Goal: Find specific page/section: Find specific page/section

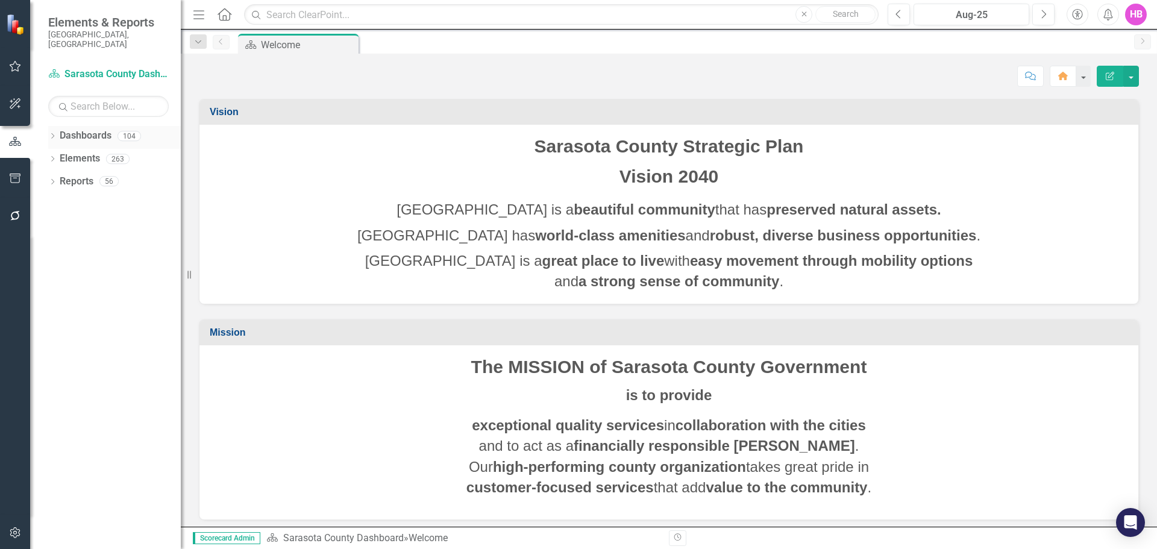
click at [54, 134] on icon "Dropdown" at bounding box center [52, 137] width 8 height 7
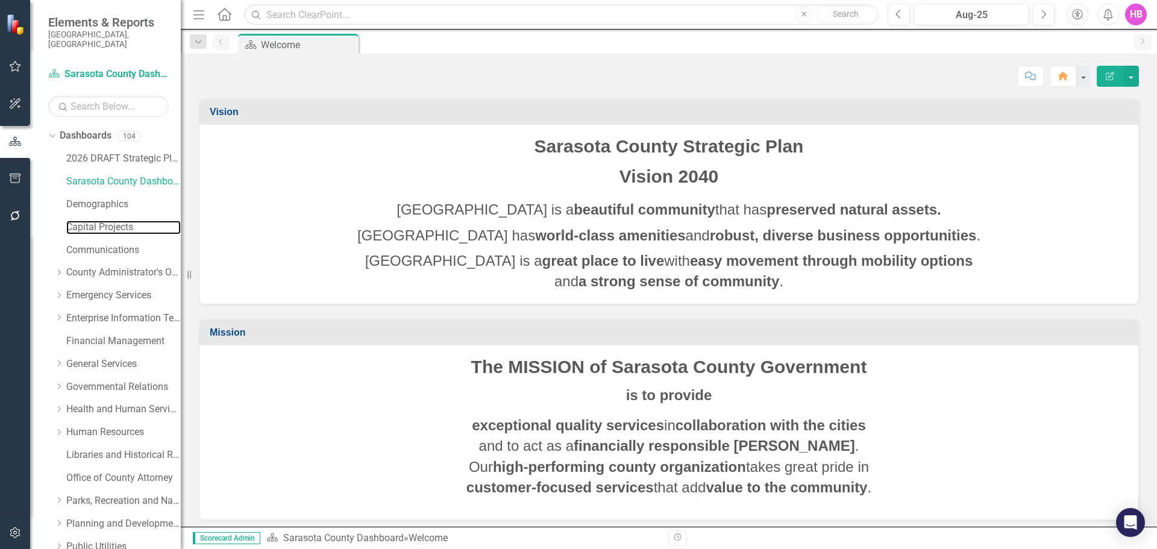
click at [80, 221] on link "Capital Projects" at bounding box center [123, 228] width 115 height 14
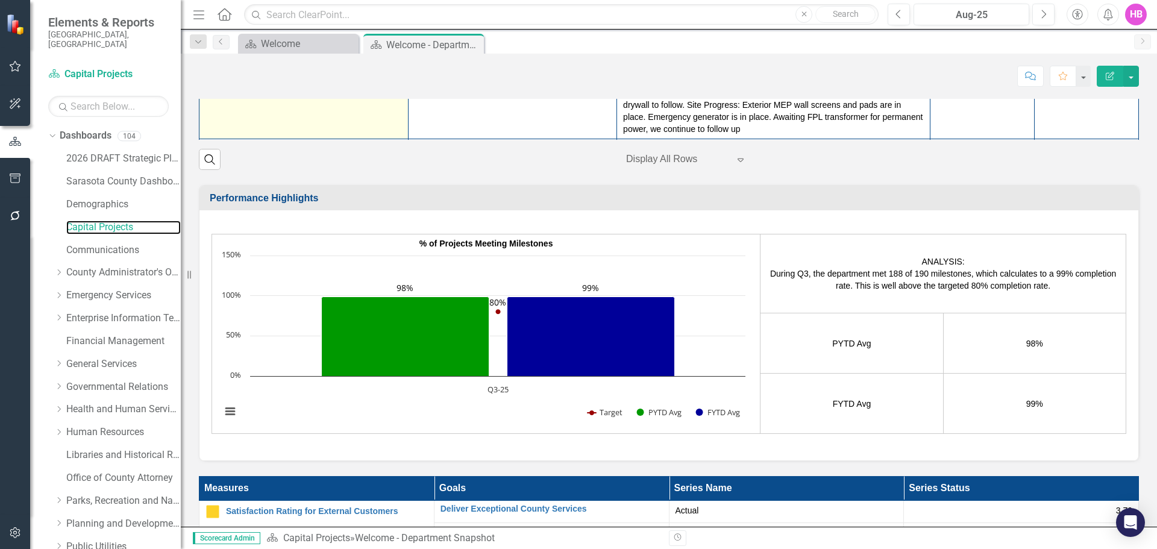
scroll to position [121, 0]
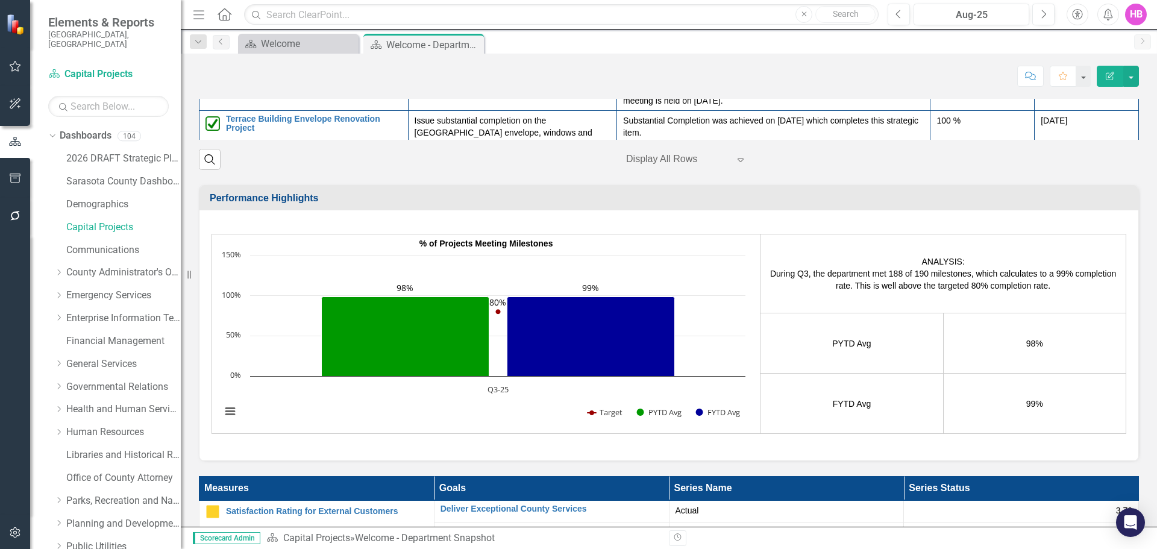
click at [711, 75] on p "Administration Building progress: Ceiling framing, MEP overhead, and drywall is…" at bounding box center [773, 38] width 301 height 72
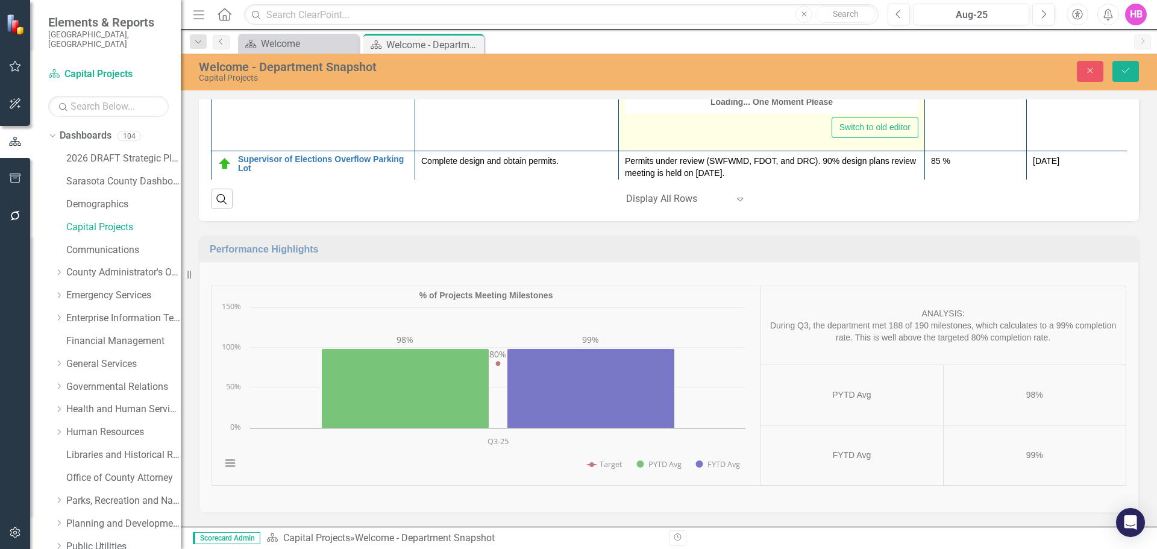
click at [723, 138] on div "Switch to old editor" at bounding box center [772, 127] width 294 height 21
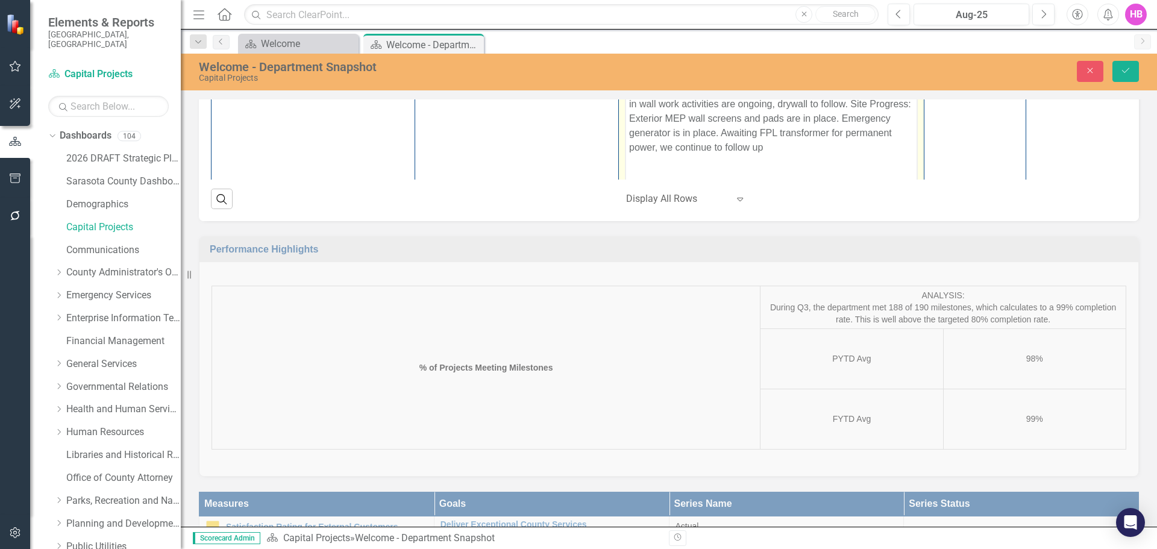
scroll to position [0, 0]
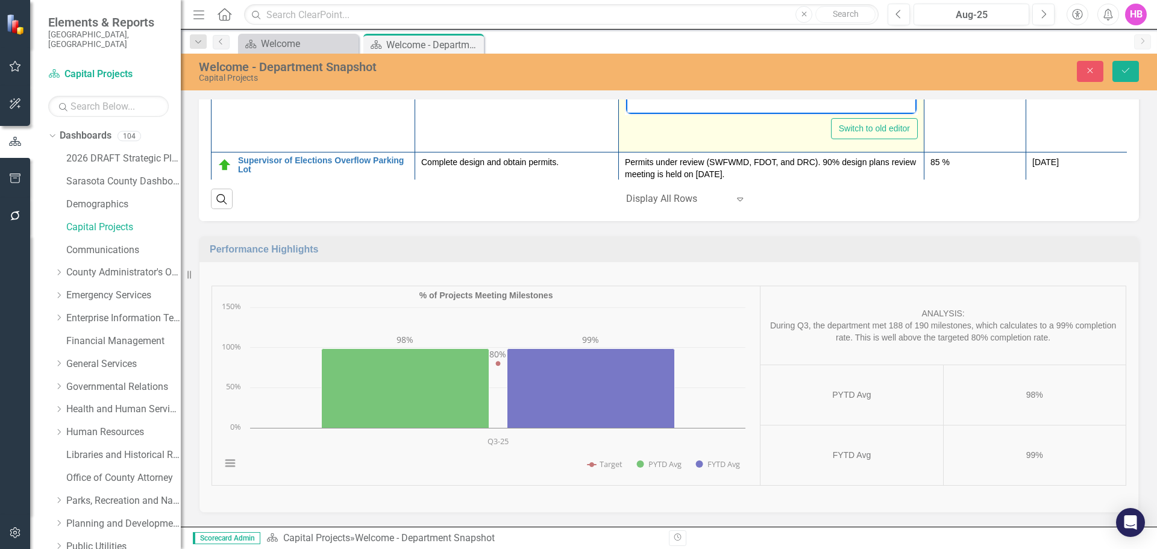
drag, startPoint x: 630, startPoint y: -86, endPoint x: 904, endPoint y: 165, distance: 371.2
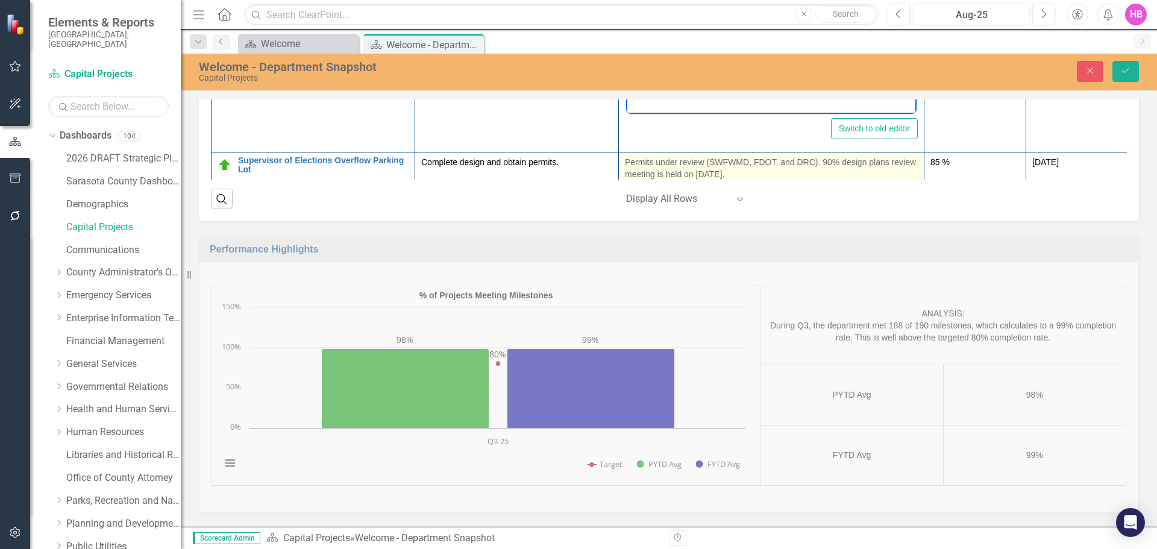
scroll to position [297, 0]
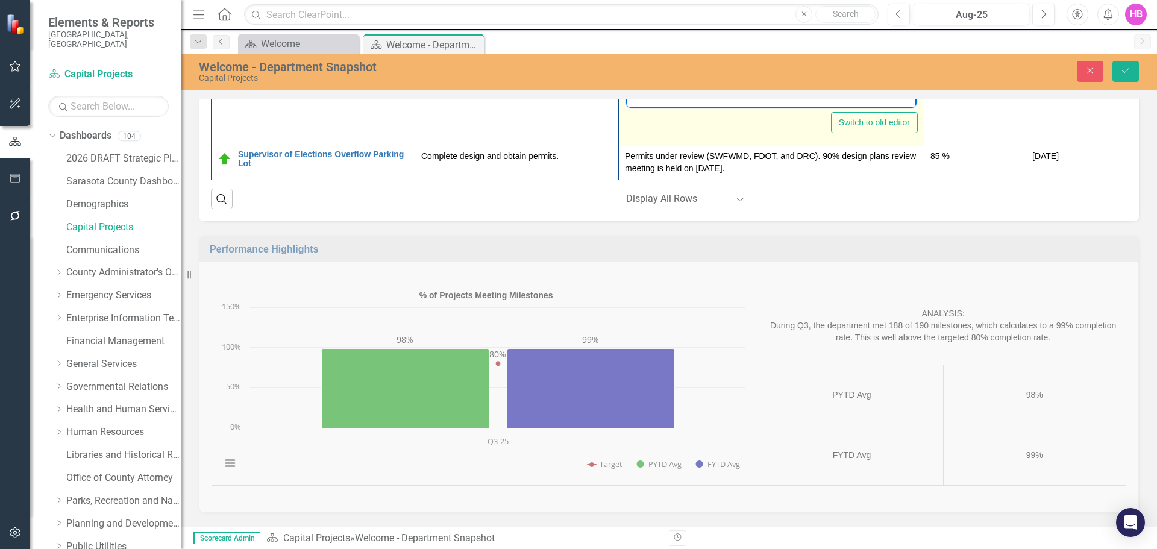
copy p "Administration Building progress: Ceiling framing, MEP overhead, and drywall is…"
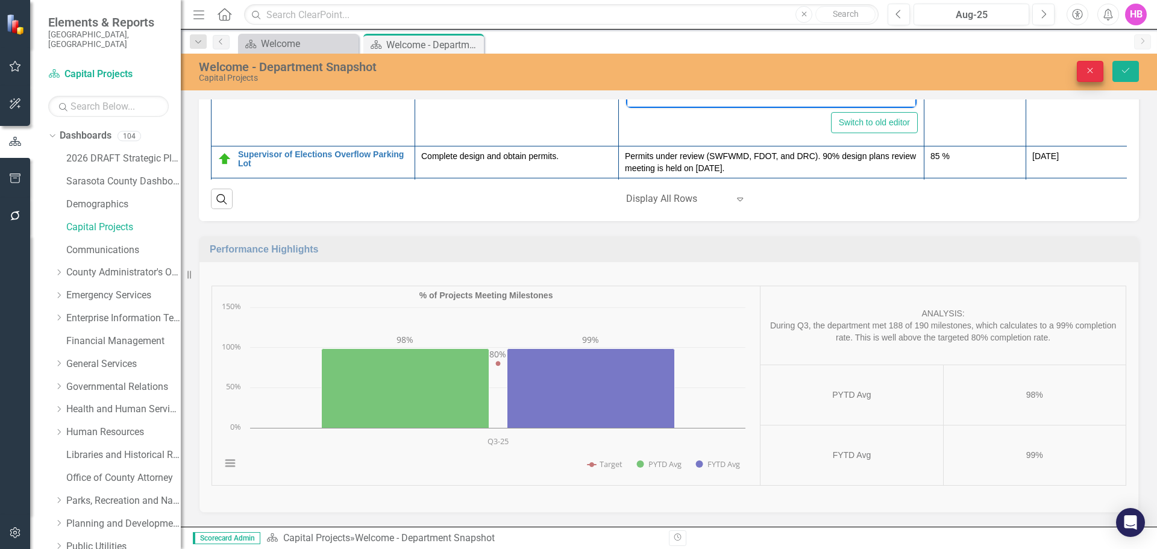
click at [1094, 72] on icon "Close" at bounding box center [1090, 70] width 11 height 8
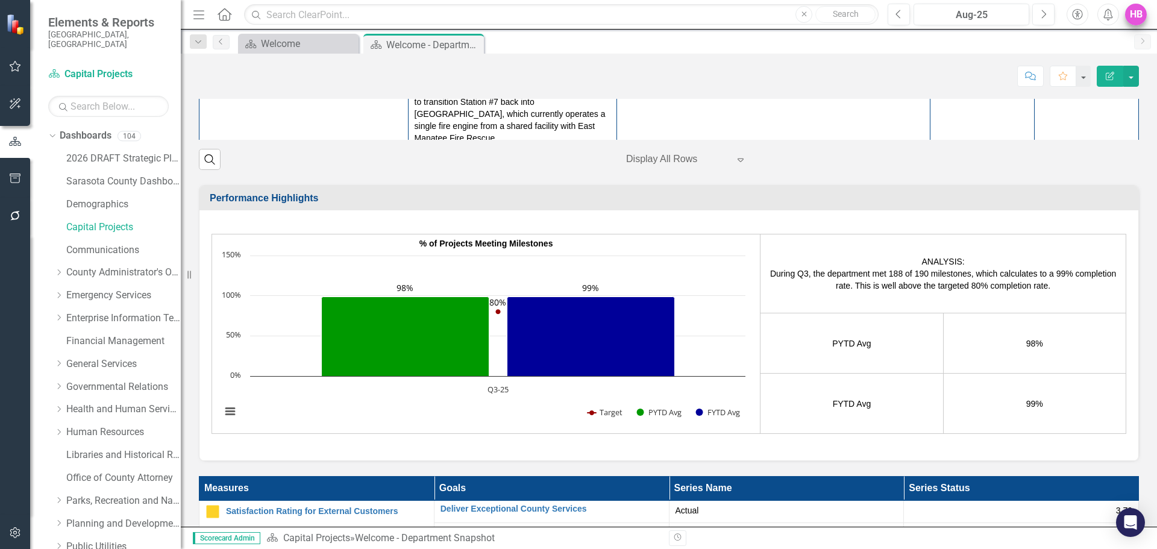
scroll to position [293, 0]
click at [1040, 16] on button "Next" at bounding box center [1044, 15] width 22 height 22
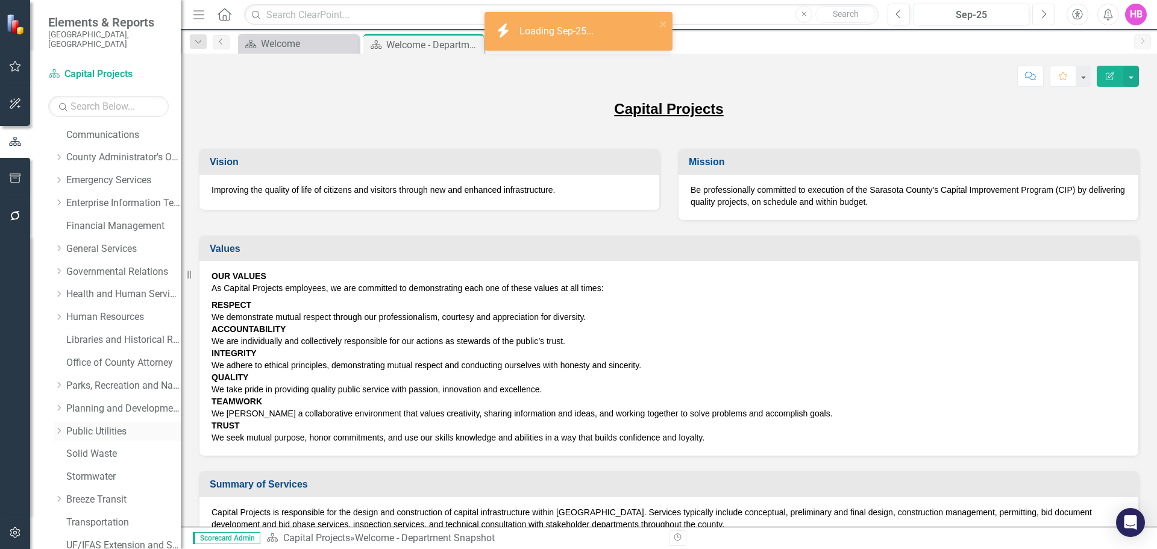
scroll to position [121, 0]
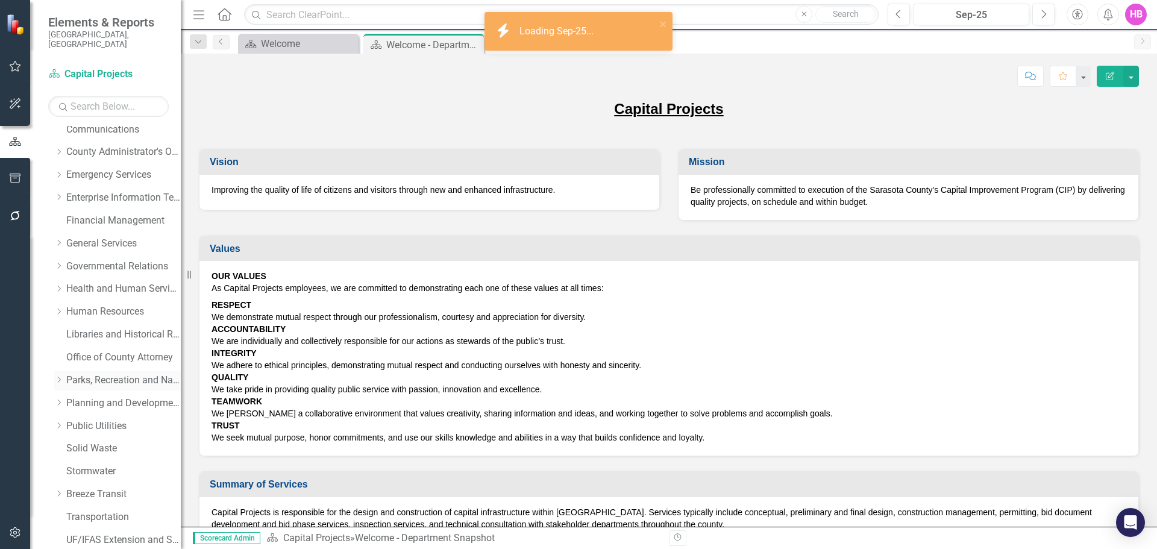
click at [83, 374] on link "Parks, Recreation and Natural Resources" at bounding box center [123, 381] width 115 height 14
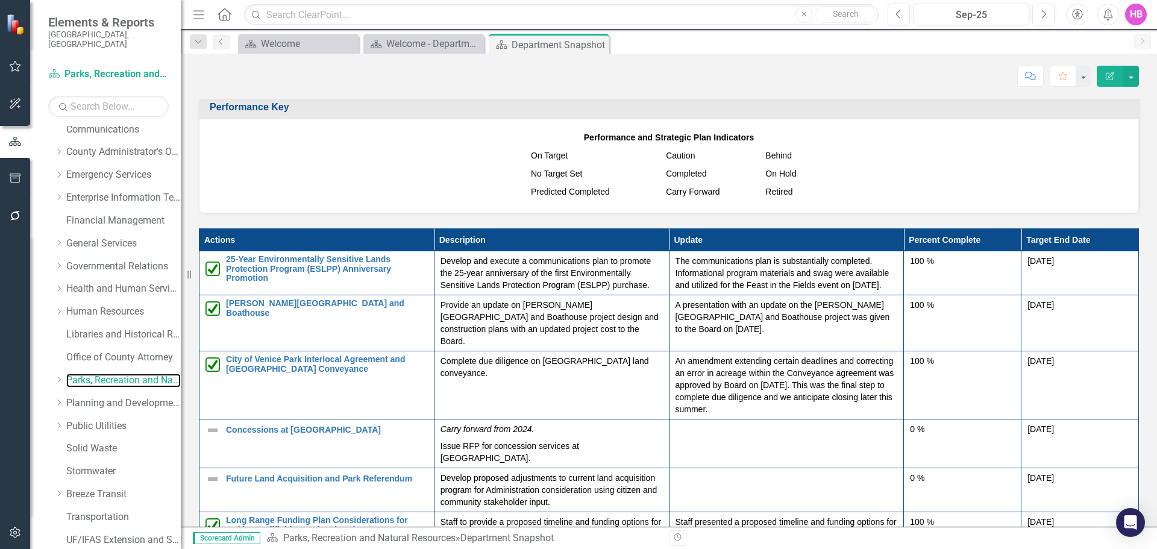
scroll to position [1137, 0]
